Goal: Find specific page/section: Find specific page/section

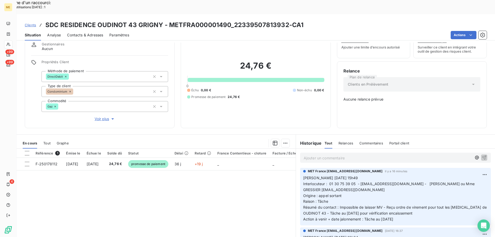
scroll to position [29, 0]
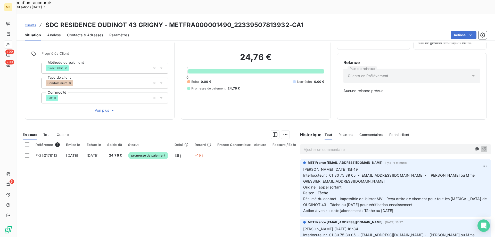
click at [169, 167] on div "Référence 1 Émise le Échue le Solde dû Statut Délai Retard France Contentieux -…" at bounding box center [155, 189] width 279 height 99
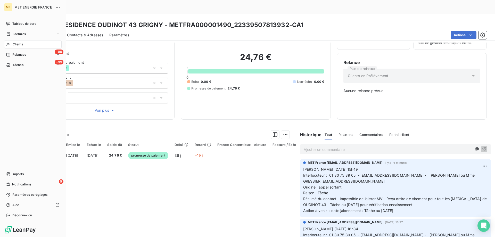
click at [36, 45] on div "Clients" at bounding box center [32, 44] width 57 height 8
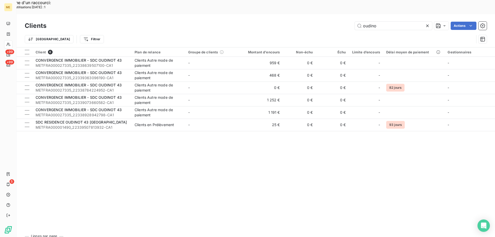
click at [426, 23] on icon at bounding box center [427, 25] width 5 height 5
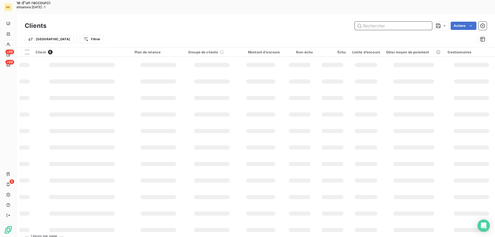
click at [374, 22] on input "text" at bounding box center [393, 26] width 77 height 8
paste input "AFUL VILLA PASCAL"
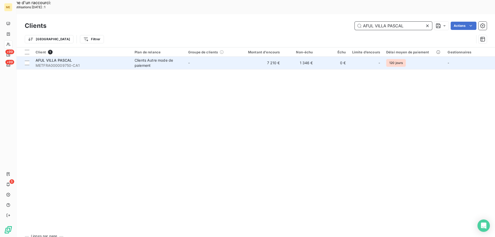
type input "AFUL VILLA PASCAL"
click at [61, 58] on span "AFUL VILLA PASCAL" at bounding box center [54, 60] width 37 height 4
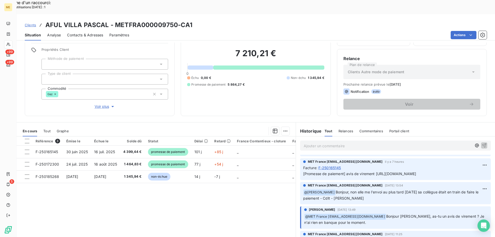
scroll to position [52, 0]
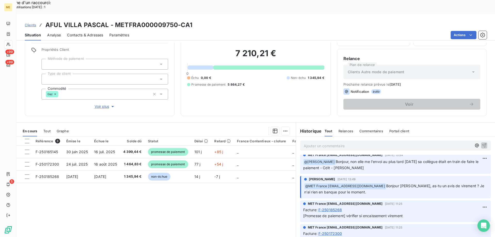
click at [322, 143] on p "Ajouter un commentaire ﻿" at bounding box center [388, 146] width 168 height 6
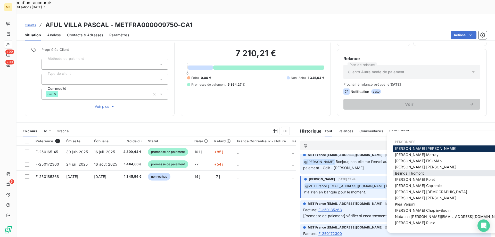
click at [411, 173] on span "[PERSON_NAME]" at bounding box center [409, 173] width 29 height 4
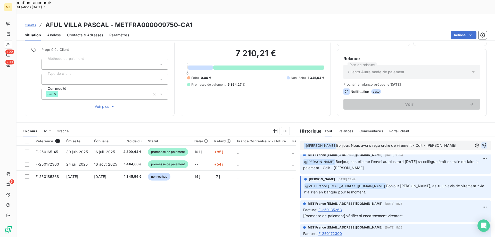
click at [482, 143] on icon "button" at bounding box center [484, 145] width 4 height 4
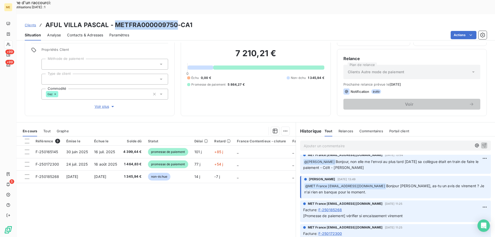
drag, startPoint x: 115, startPoint y: 9, endPoint x: 177, endPoint y: 9, distance: 61.6
click at [177, 20] on h3 "AFUL VILLA PASCAL - METFRA000009750-CA1" at bounding box center [118, 24] width 147 height 9
copy h3 "METFRA000009750"
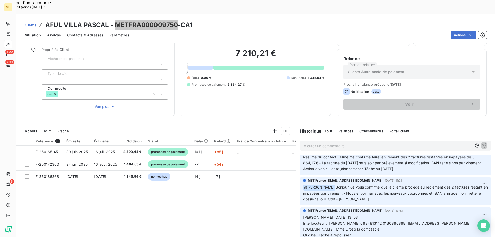
scroll to position [180, 0]
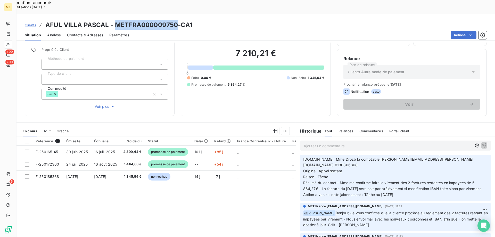
drag, startPoint x: 351, startPoint y: 209, endPoint x: 298, endPoint y: 157, distance: 73.6
click at [300, 157] on div "MET France [EMAIL_ADDRESS][DOMAIN_NAME] [DATE] 11:24 [PERSON_NAME] [DATE] 13h53…" at bounding box center [395, 168] width 191 height 63
copy p "[PERSON_NAME] [DATE] 13h53 Interlocuteur : [PERSON_NAME] 0684813112 0130866868 …"
click at [312, 143] on p "Ajouter un commentaire ﻿" at bounding box center [388, 146] width 168 height 6
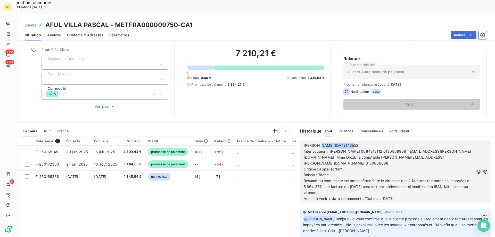
drag, startPoint x: 315, startPoint y: 131, endPoint x: 355, endPoint y: 130, distance: 40.5
click at [355, 143] on p "[PERSON_NAME] [DATE] 13h53" at bounding box center [389, 146] width 170 height 6
drag, startPoint x: 339, startPoint y: 160, endPoint x: 408, endPoint y: 172, distance: 69.9
click at [408, 178] on p "Résumé du contact : Mme me confirme faire le virement des 2 factures restantes …" at bounding box center [389, 187] width 170 height 18
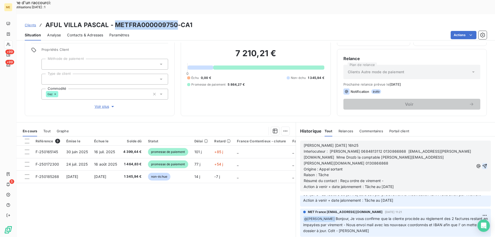
drag, startPoint x: 114, startPoint y: 10, endPoint x: 177, endPoint y: 12, distance: 62.7
click at [177, 20] on h3 "AFUL VILLA PASCAL - METFRA000009750-CA1" at bounding box center [118, 24] width 147 height 9
copy h3 "METFRA000009750"
click at [171, 203] on div "Référence 3 Émise le Échue le Solde dû Statut Délai Retard France Contentieux -…" at bounding box center [155, 185] width 279 height 99
drag, startPoint x: 317, startPoint y: 149, endPoint x: 345, endPoint y: 151, distance: 28.2
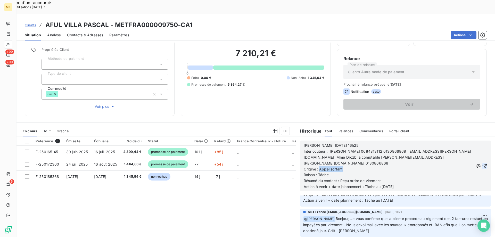
click at [345, 166] on p "Origine : Appel sortant" at bounding box center [389, 169] width 170 height 6
drag, startPoint x: 317, startPoint y: 154, endPoint x: 329, endPoint y: 157, distance: 13.4
click at [329, 172] on p "Raison : Tâche" at bounding box center [389, 175] width 170 height 6
click at [482, 163] on icon "button" at bounding box center [484, 165] width 5 height 5
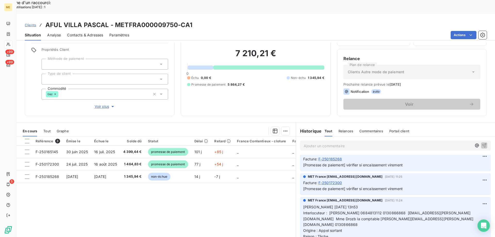
scroll to position [234, 0]
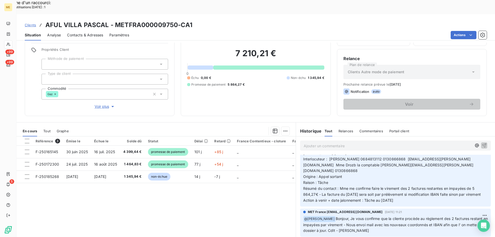
click at [217, 197] on div "Référence 3 Émise le Échue le Solde dû Statut Délai Retard France Contentieux -…" at bounding box center [155, 185] width 279 height 99
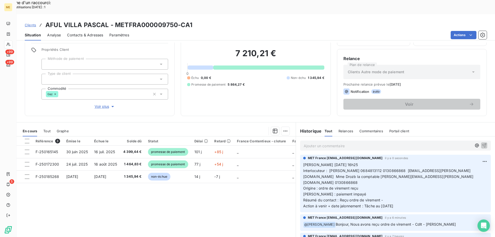
scroll to position [0, 0]
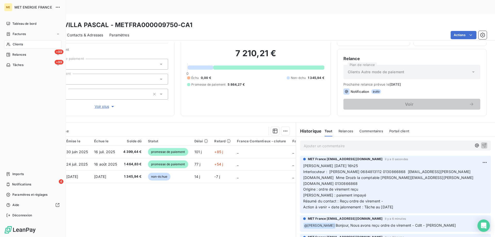
click at [24, 44] on div "Clients" at bounding box center [32, 44] width 57 height 8
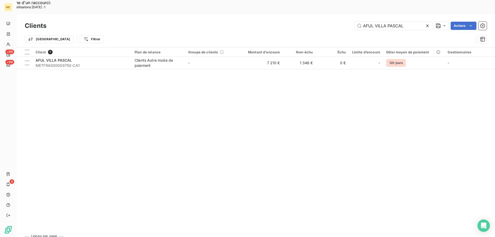
click at [427, 23] on icon at bounding box center [427, 25] width 5 height 5
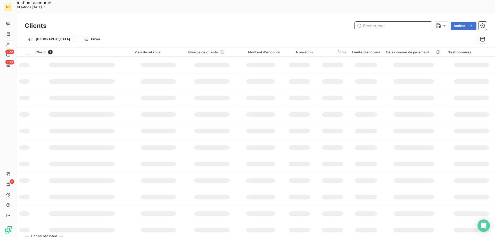
click at [384, 22] on input "text" at bounding box center [393, 26] width 77 height 8
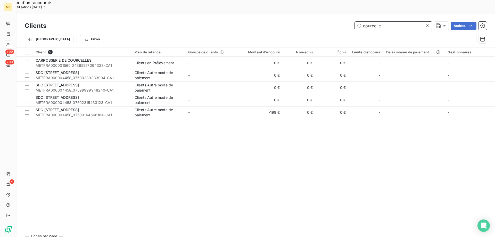
type input "courcelle"
click at [182, 133] on div "Client 5 Plan de relance Groupe de clients Montant d'encours Non-échu Échu Limi…" at bounding box center [255, 139] width 478 height 185
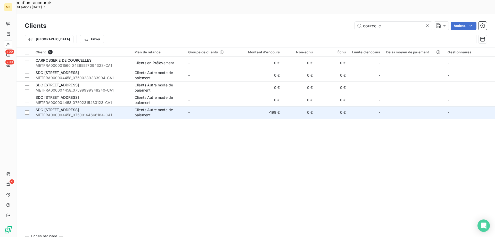
click at [73, 107] on span "SDC [STREET_ADDRESS]" at bounding box center [57, 109] width 43 height 4
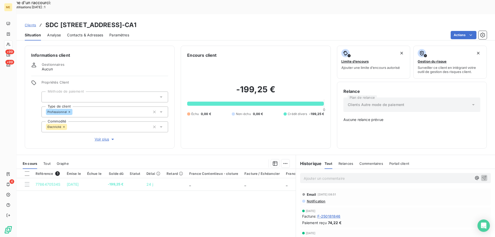
click at [48, 161] on span "Tout" at bounding box center [46, 163] width 7 height 4
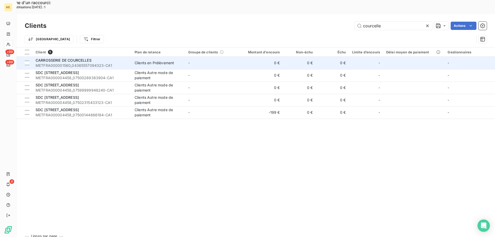
click at [76, 58] on span "CARROSSERIE DE COURCELLES" at bounding box center [64, 60] width 56 height 4
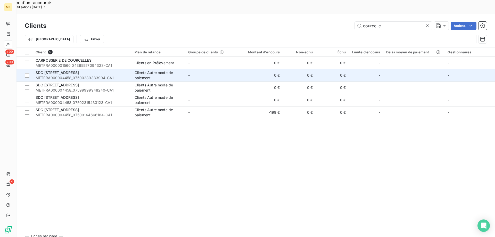
click at [74, 70] on span "SDC [STREET_ADDRESS]" at bounding box center [57, 72] width 43 height 4
